Goal: Task Accomplishment & Management: Complete application form

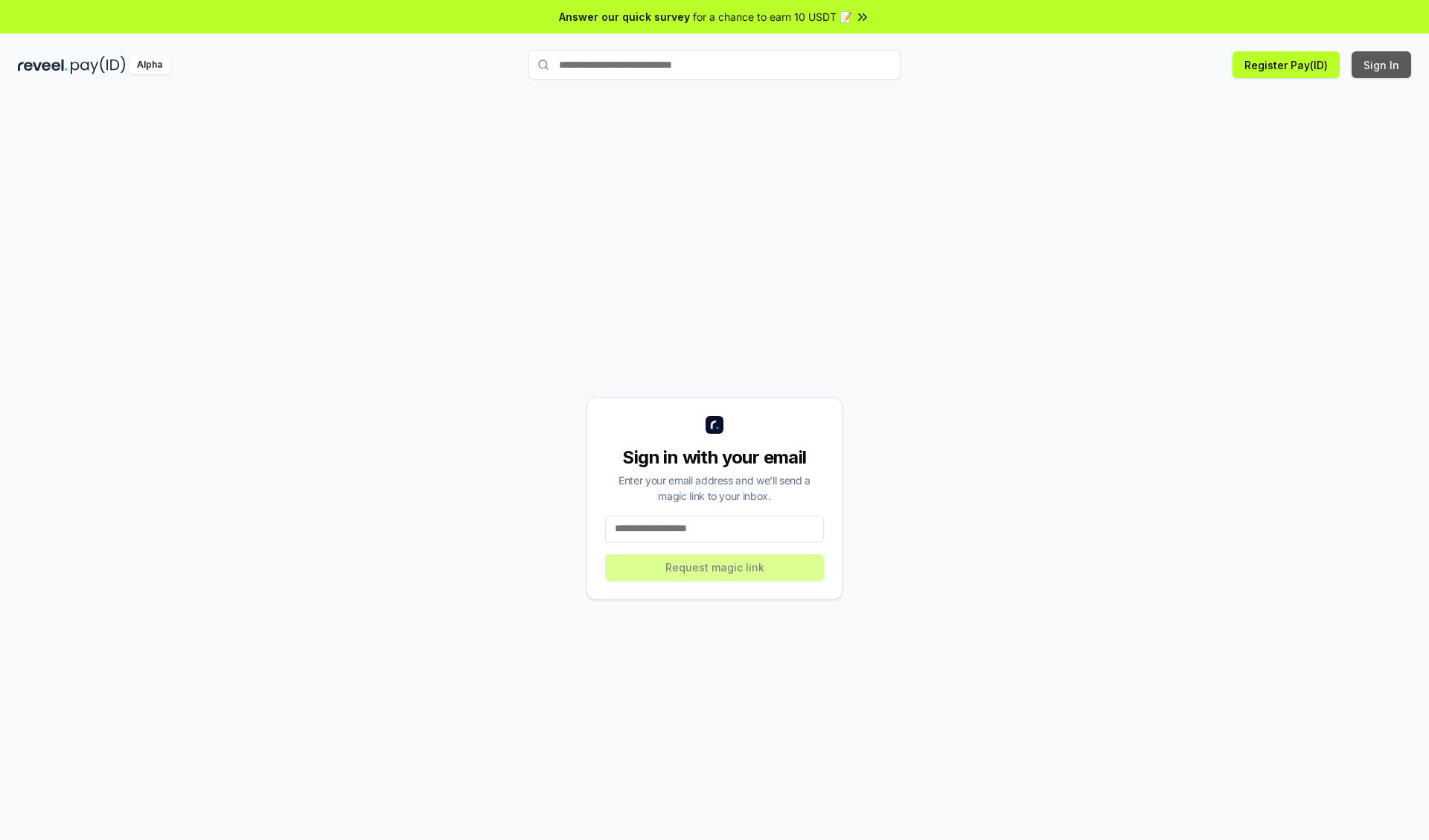
click at [1382, 65] on button "Sign In" at bounding box center [1382, 64] width 60 height 26
type input "**********"
click at [714, 567] on button "Request magic link" at bounding box center [714, 567] width 219 height 26
